Goal: Find specific page/section: Find specific page/section

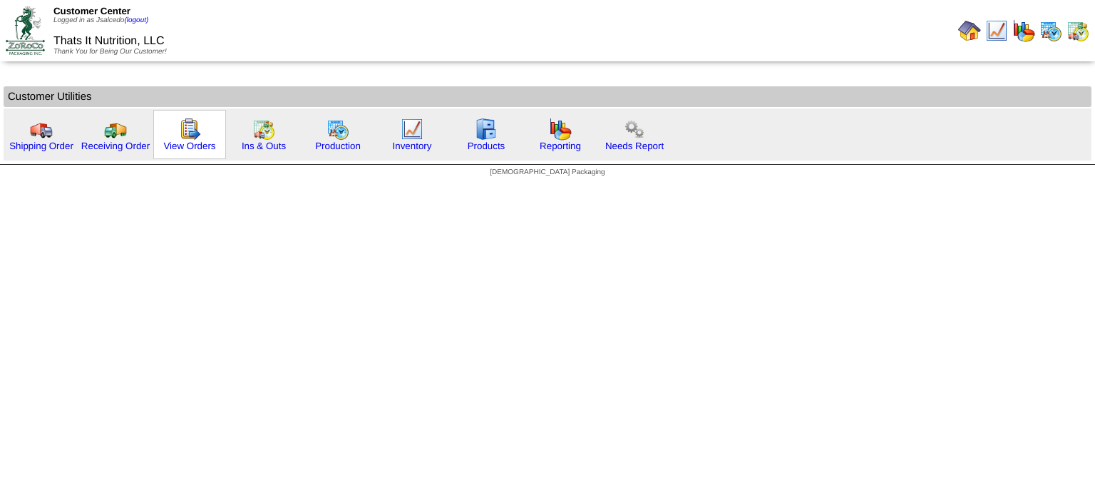
click at [193, 133] on img at bounding box center [189, 129] width 23 height 23
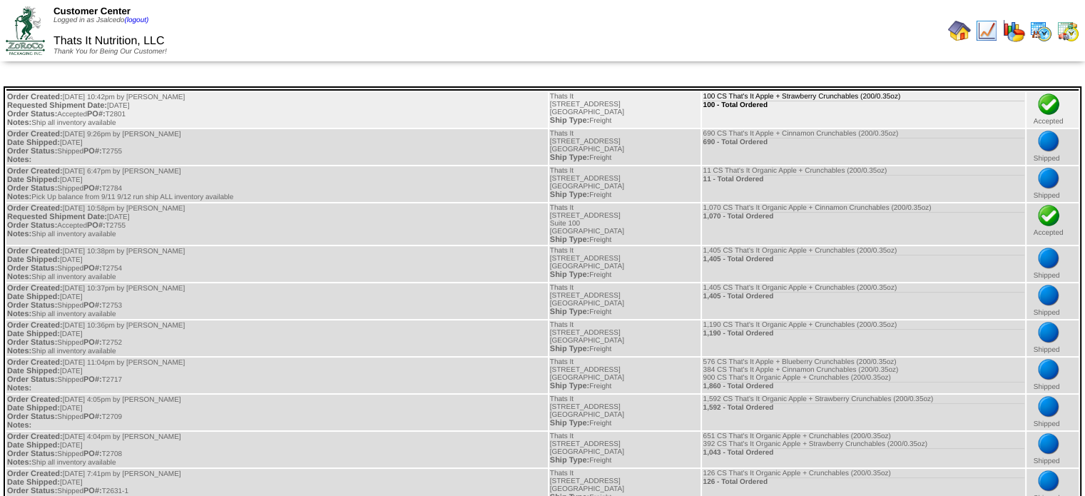
click at [768, 112] on td "100 CS That's It Apple + Strawberry Crunchables (200/0.35oz) 100 - Total Ordered" at bounding box center [863, 110] width 322 height 36
click at [884, 96] on td "100 CS That's It Apple + Strawberry Crunchables (200/0.35oz) 100 - Total Ordered" at bounding box center [863, 110] width 322 height 36
click at [88, 106] on span "Requested Shipment Date:" at bounding box center [57, 105] width 100 height 9
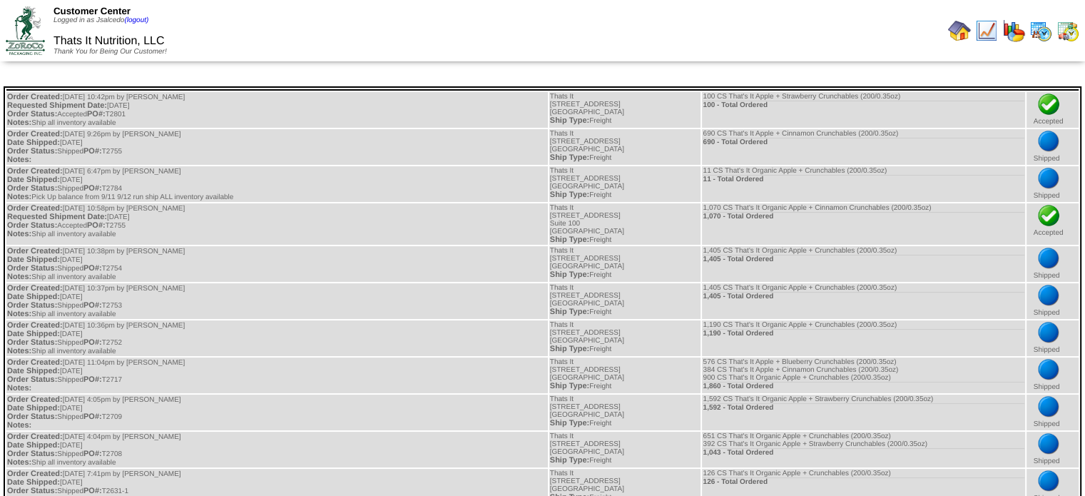
click at [969, 34] on img at bounding box center [959, 30] width 23 height 23
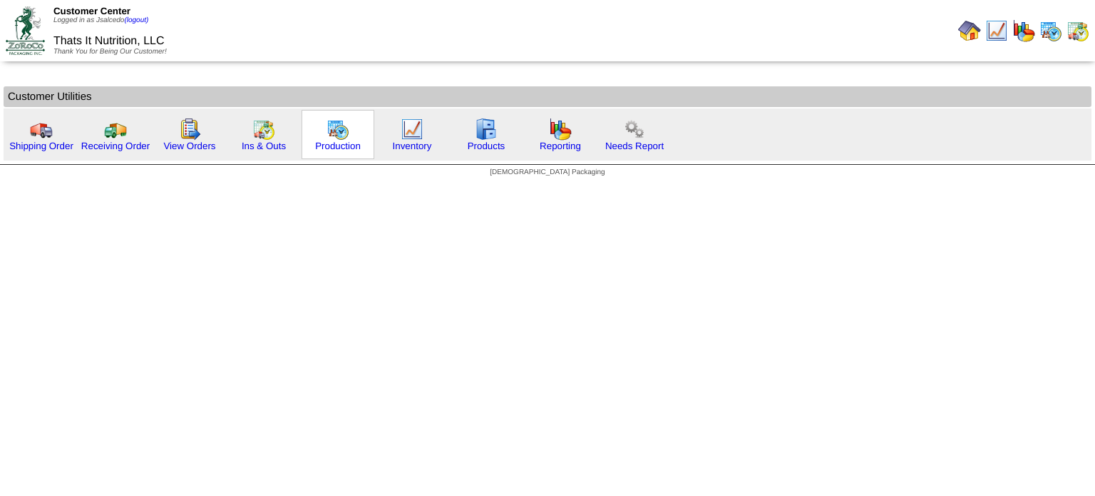
click at [334, 128] on img at bounding box center [338, 129] width 23 height 23
